Goal: Task Accomplishment & Management: Use online tool/utility

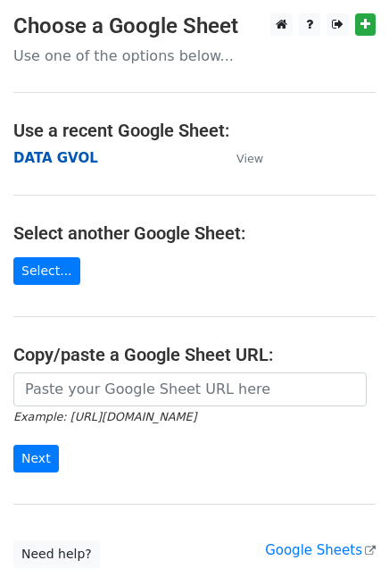
click at [29, 156] on strong "DATA GVOL" at bounding box center [55, 158] width 85 height 16
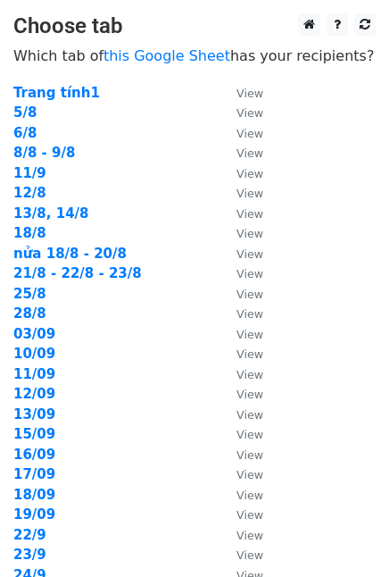
scroll to position [365, 0]
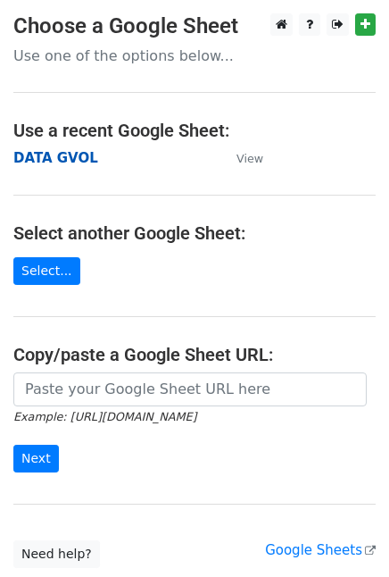
click at [63, 156] on strong "DATA GVOL" at bounding box center [55, 158] width 85 height 16
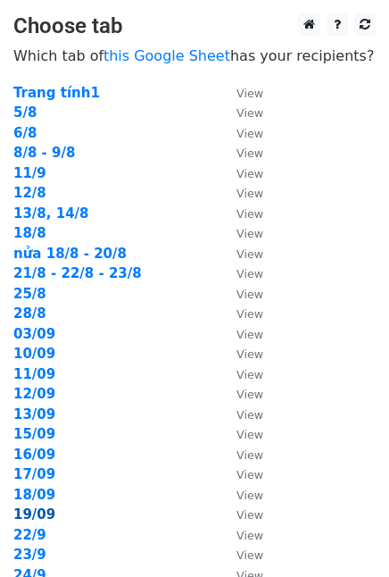
scroll to position [386, 0]
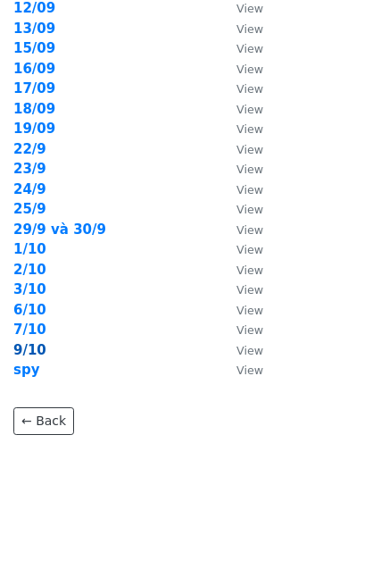
click at [36, 347] on strong "9/10" at bounding box center [29, 350] width 33 height 16
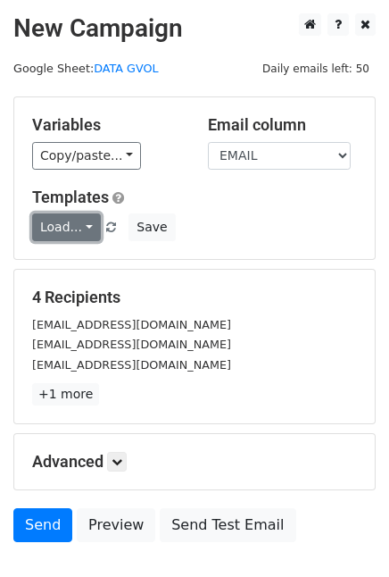
click at [81, 220] on link "Load..." at bounding box center [66, 227] width 69 height 28
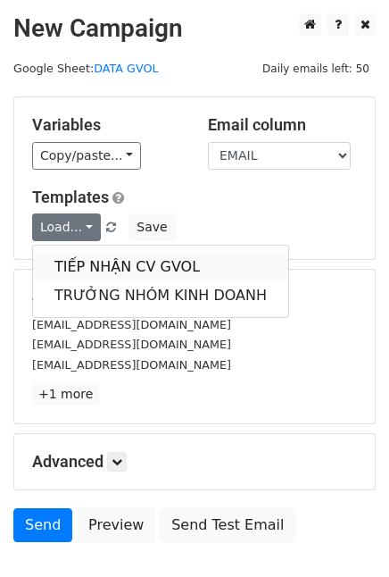
click at [107, 260] on link "TIẾP NHẬN CV GVOL" at bounding box center [160, 267] width 255 height 29
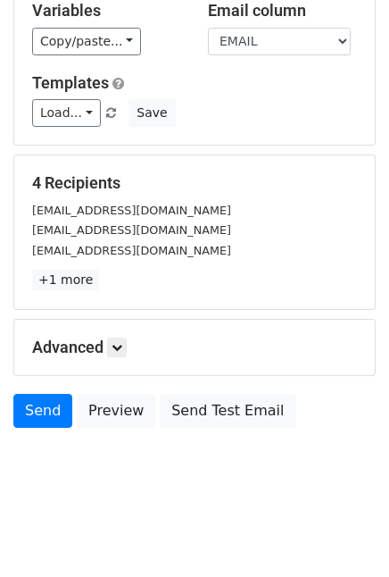
scroll to position [114, 0]
click at [29, 413] on link "Send" at bounding box center [42, 411] width 59 height 34
